Goal: Task Accomplishment & Management: Manage account settings

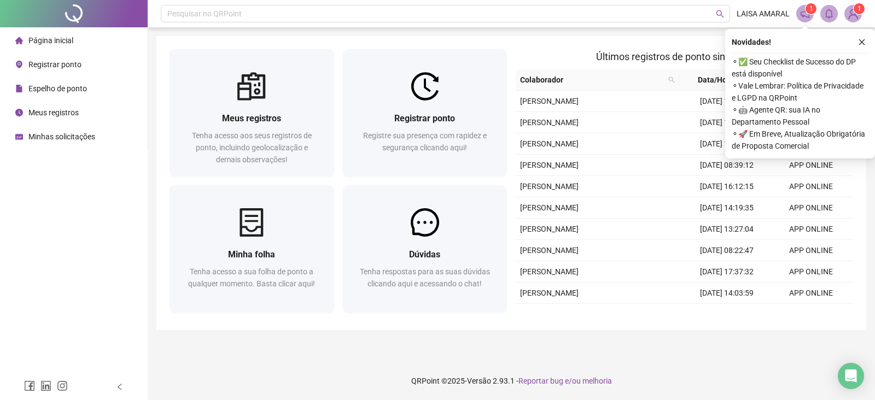
click at [860, 46] on button "button" at bounding box center [861, 42] width 13 height 13
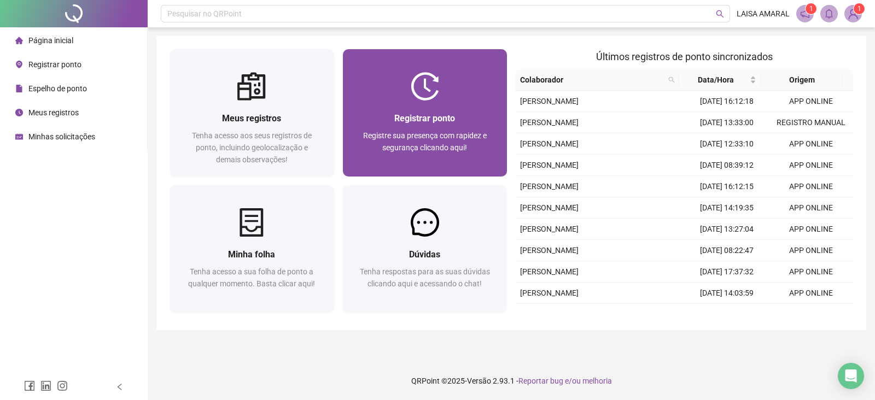
click at [438, 102] on div "Registrar ponto Registre sua presença com rapidez e segurança clicando aqui!" at bounding box center [425, 139] width 165 height 76
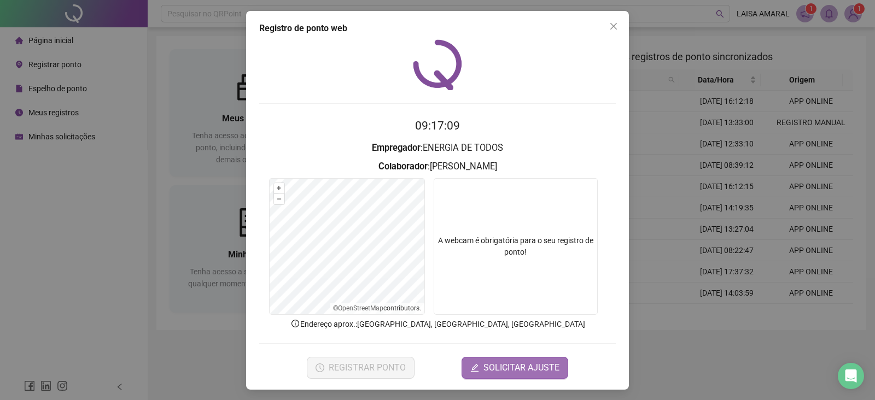
click at [529, 370] on span "SOLICITAR AJUSTE" at bounding box center [522, 368] width 76 height 13
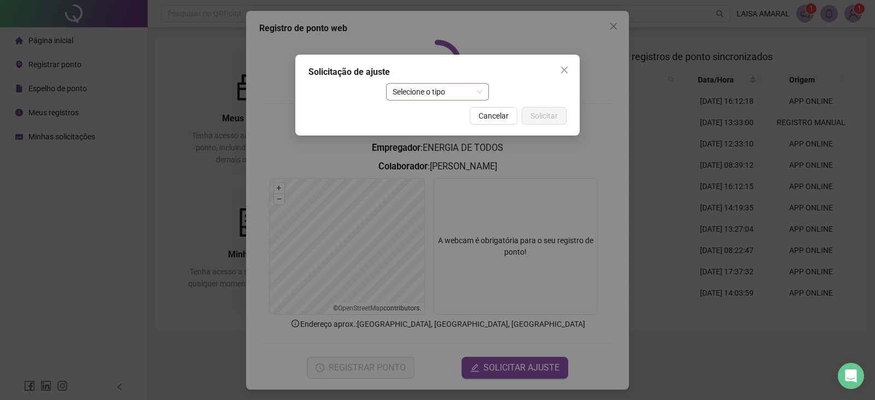
click at [462, 91] on span "Selecione o tipo" at bounding box center [438, 92] width 90 height 16
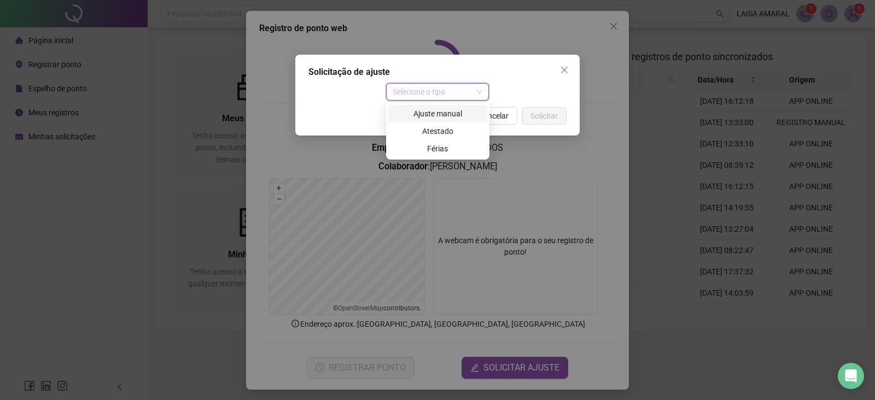
click at [452, 106] on div "Ajuste manual" at bounding box center [437, 114] width 99 height 18
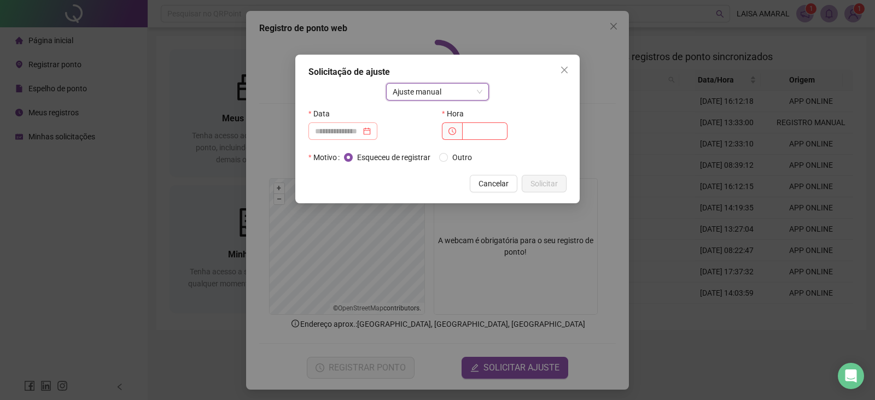
click at [373, 138] on div at bounding box center [343, 132] width 69 height 18
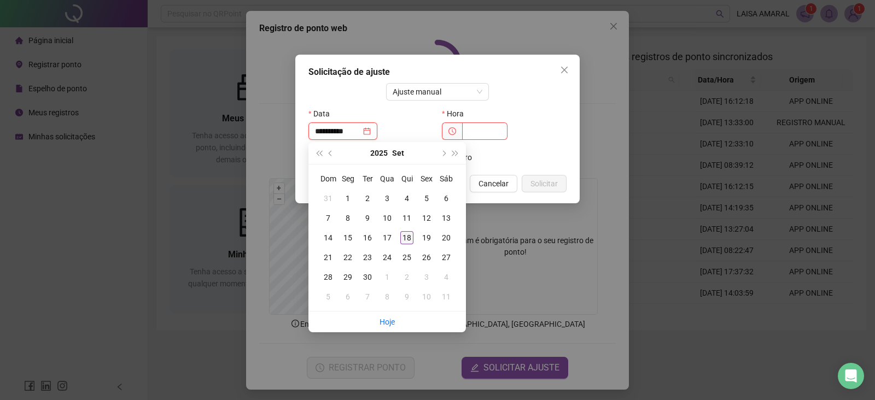
type input "**********"
click at [410, 242] on div "18" at bounding box center [406, 237] width 13 height 13
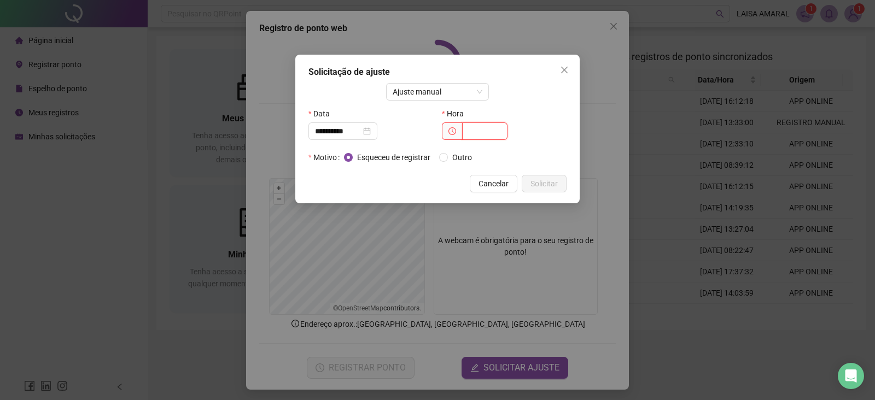
click at [473, 131] on input "text" at bounding box center [484, 132] width 45 height 18
type input "*****"
click at [553, 187] on span "Solicitar" at bounding box center [544, 184] width 27 height 12
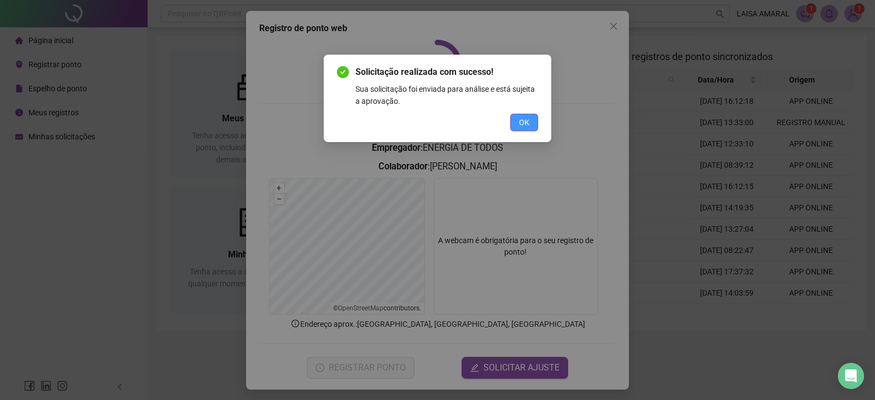
click at [519, 126] on span "OK" at bounding box center [524, 123] width 10 height 12
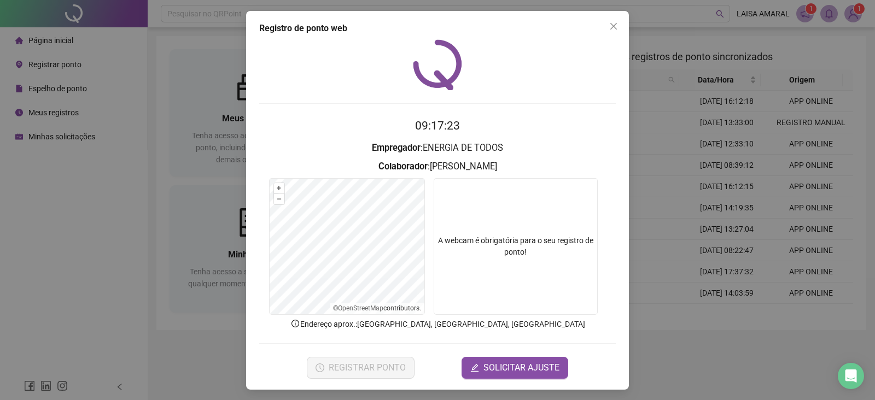
click at [651, 113] on div "Registro de ponto web 09:17:23 Empregador : ENERGIA DE TODOS Colaborador : [PER…" at bounding box center [437, 200] width 875 height 400
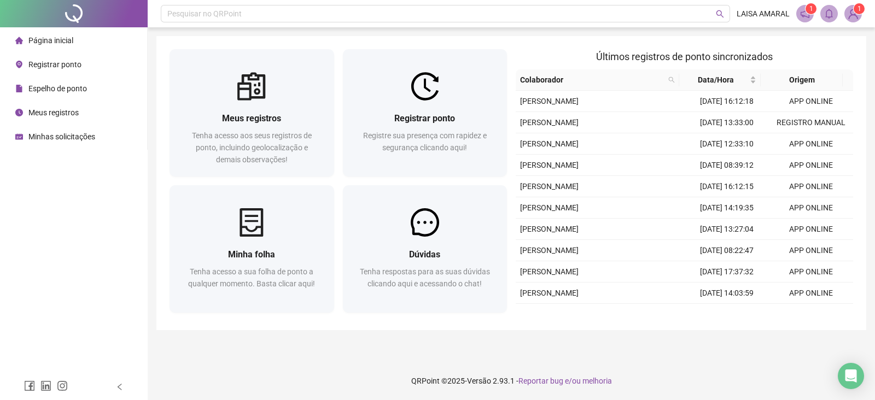
click at [54, 91] on span "Espelho de ponto" at bounding box center [57, 88] width 59 height 9
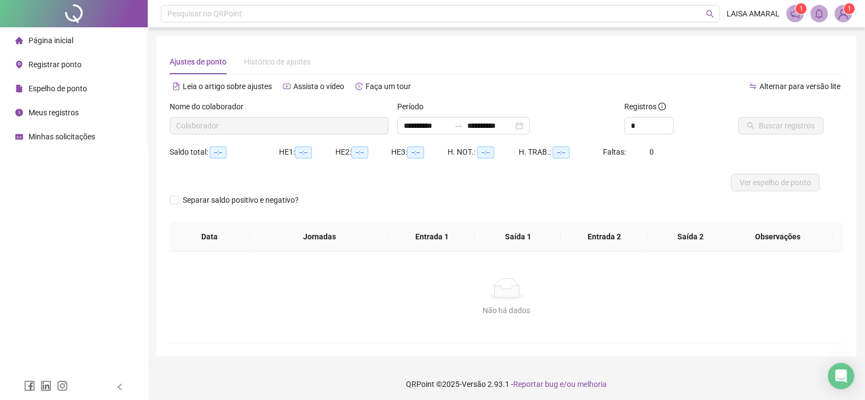
type input "**********"
click at [759, 128] on span "Buscar registros" at bounding box center [787, 126] width 56 height 12
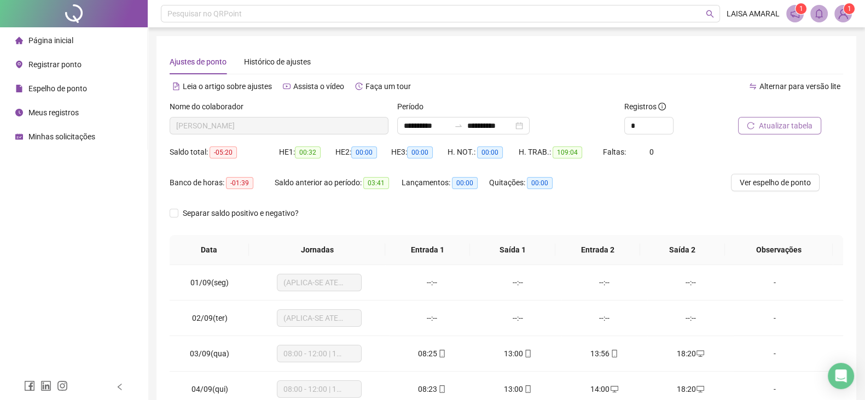
click at [782, 173] on div "Saldo total: -05:20 HE 1: 00:32 HE 2: 00:00 HE 3: 00:00 H. NOT.: 00:00 H. TRAB.…" at bounding box center [506, 158] width 673 height 31
click at [781, 173] on div "Saldo total: -05:20 HE 1: 00:32 HE 2: 00:00 HE 3: 00:00 H. NOT.: 00:00 H. TRAB.…" at bounding box center [506, 158] width 673 height 31
click at [773, 181] on span "Ver espelho de ponto" at bounding box center [775, 183] width 71 height 12
click at [771, 184] on span "Ver espelho de ponto" at bounding box center [787, 183] width 71 height 12
